Goal: Check status: Check status

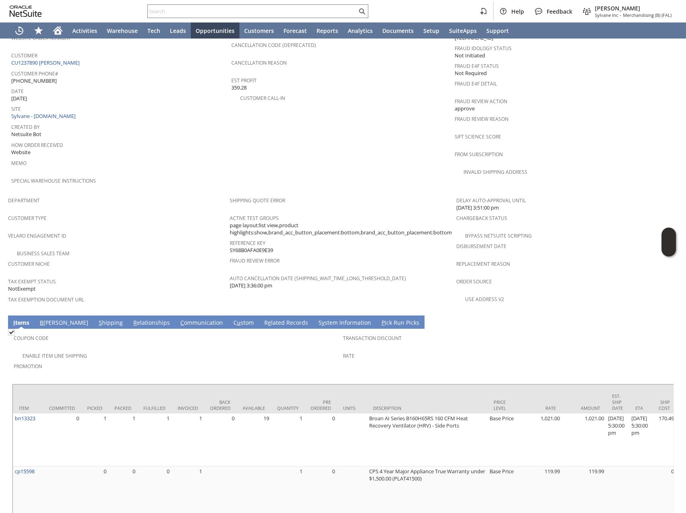
scroll to position [471, 0]
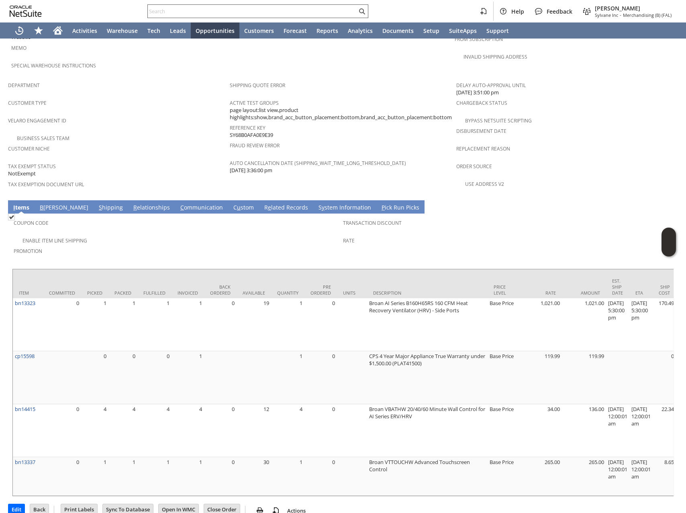
click at [222, 15] on input "text" at bounding box center [252, 11] width 209 height 10
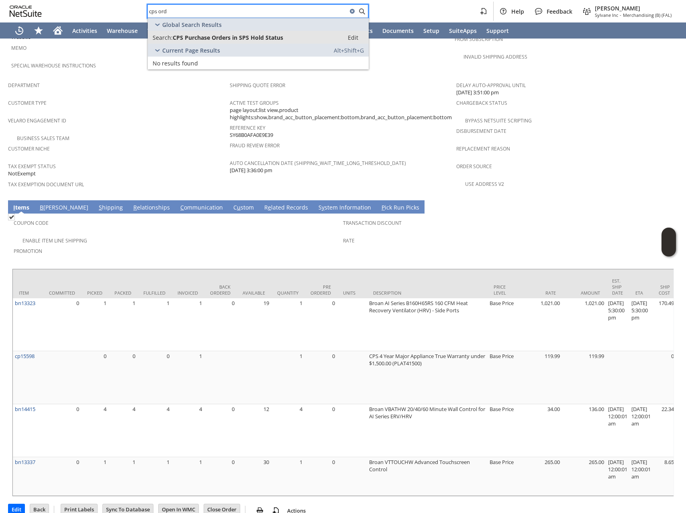
type input "cps ord"
click at [254, 37] on span "CPS Purchase Orders in SPS Hold Status" at bounding box center [228, 38] width 110 height 8
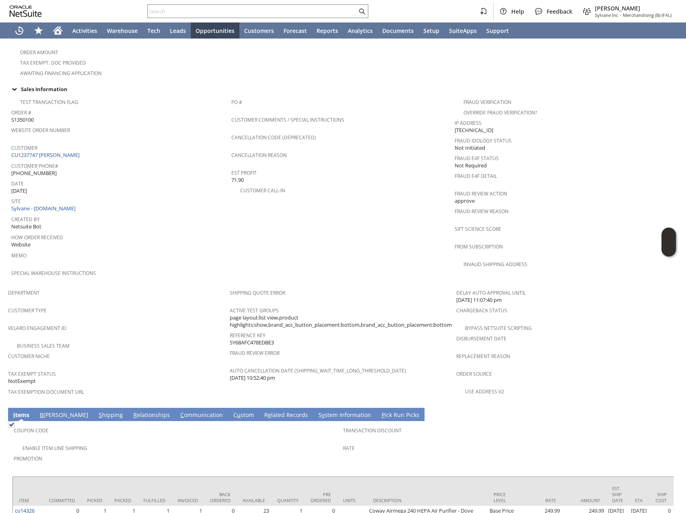
scroll to position [358, 0]
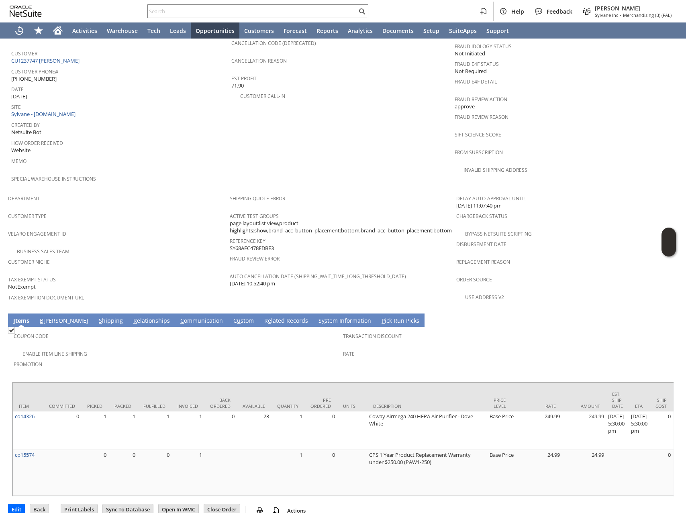
drag, startPoint x: 300, startPoint y: 490, endPoint x: 290, endPoint y: 485, distance: 11.1
click at [299, 497] on div "Edit Back New Make Copy Print Print Picking Ticket" at bounding box center [343, 507] width 670 height 21
click at [288, 497] on div "Edit Back New Make Copy Print Print Picking Ticket" at bounding box center [343, 507] width 670 height 21
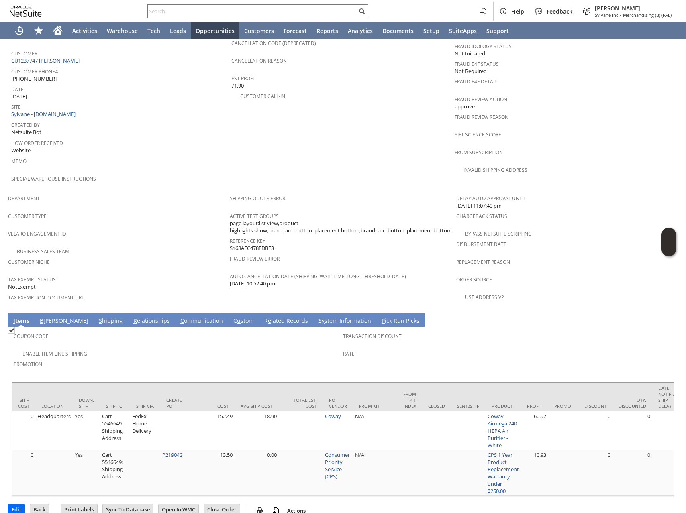
scroll to position [0, 639]
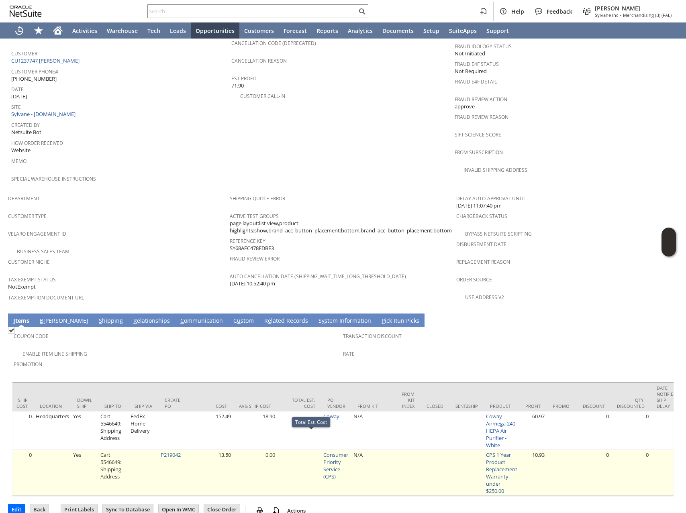
click at [286, 475] on tr "cp15574 0 0 0 1 1 0 CPS 1 Year Product Replacement Warranty under $250.00 (PAW1…" at bounding box center [378, 473] width 2009 height 46
drag, startPoint x: 317, startPoint y: 474, endPoint x: 382, endPoint y: 474, distance: 64.3
click at [382, 474] on tr "cp15574 0 0 0 1 1 0 CPS 1 Year Product Replacement Warranty under $250.00 (PAW1…" at bounding box center [378, 473] width 2009 height 46
click at [413, 467] on td at bounding box center [408, 473] width 25 height 46
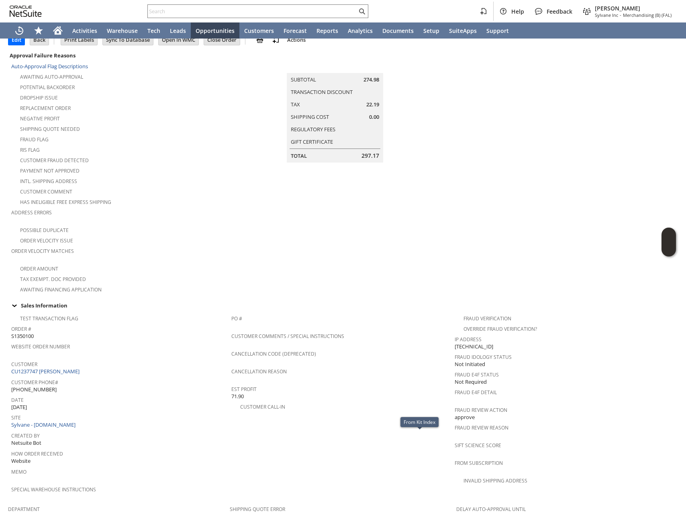
scroll to position [0, 0]
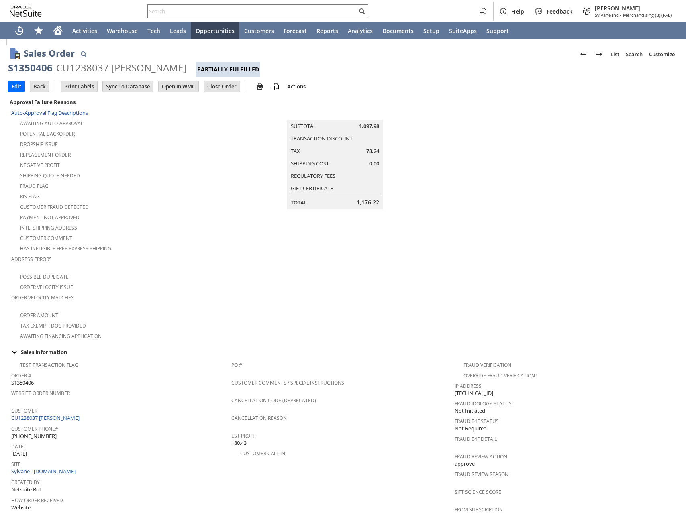
scroll to position [375, 0]
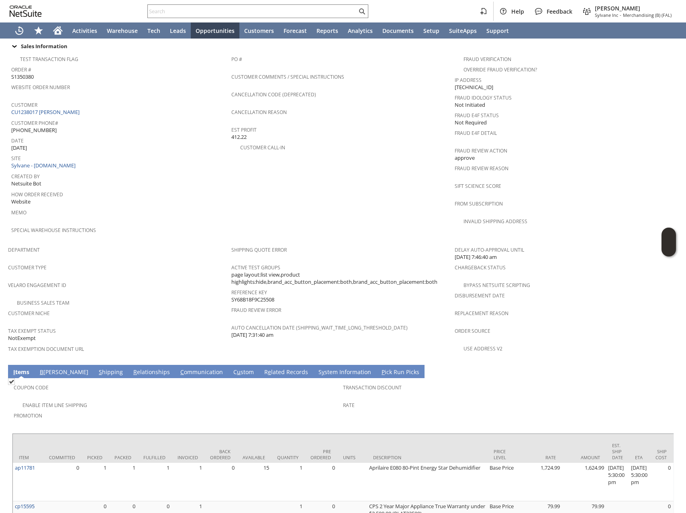
scroll to position [58, 0]
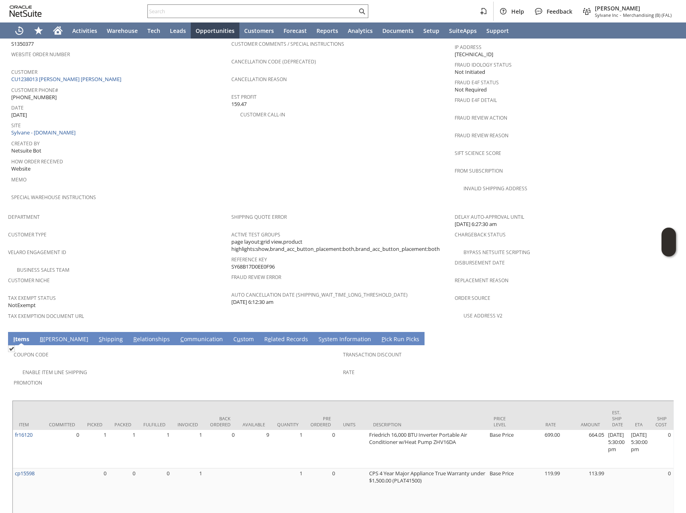
scroll to position [365, 0]
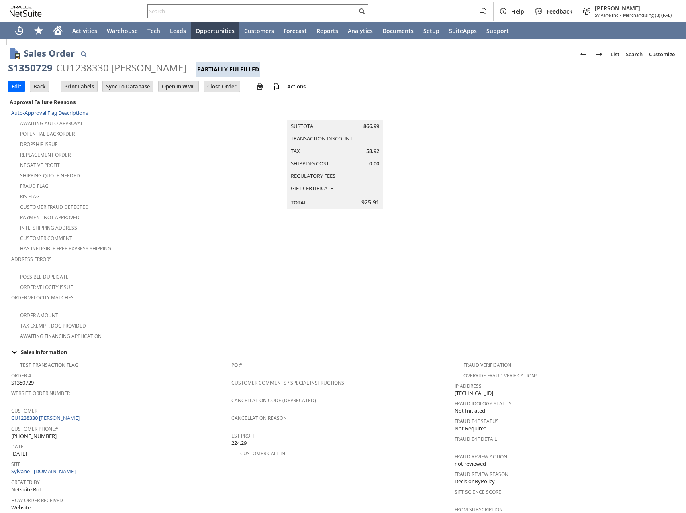
scroll to position [358, 0]
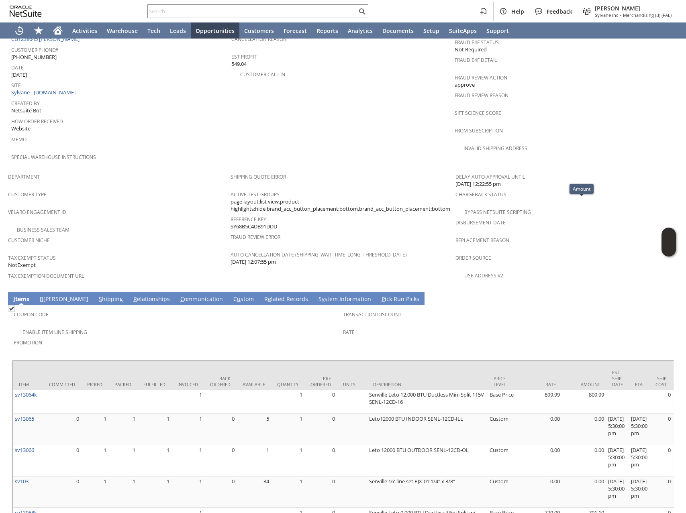
scroll to position [85, 0]
